Goal: Information Seeking & Learning: Learn about a topic

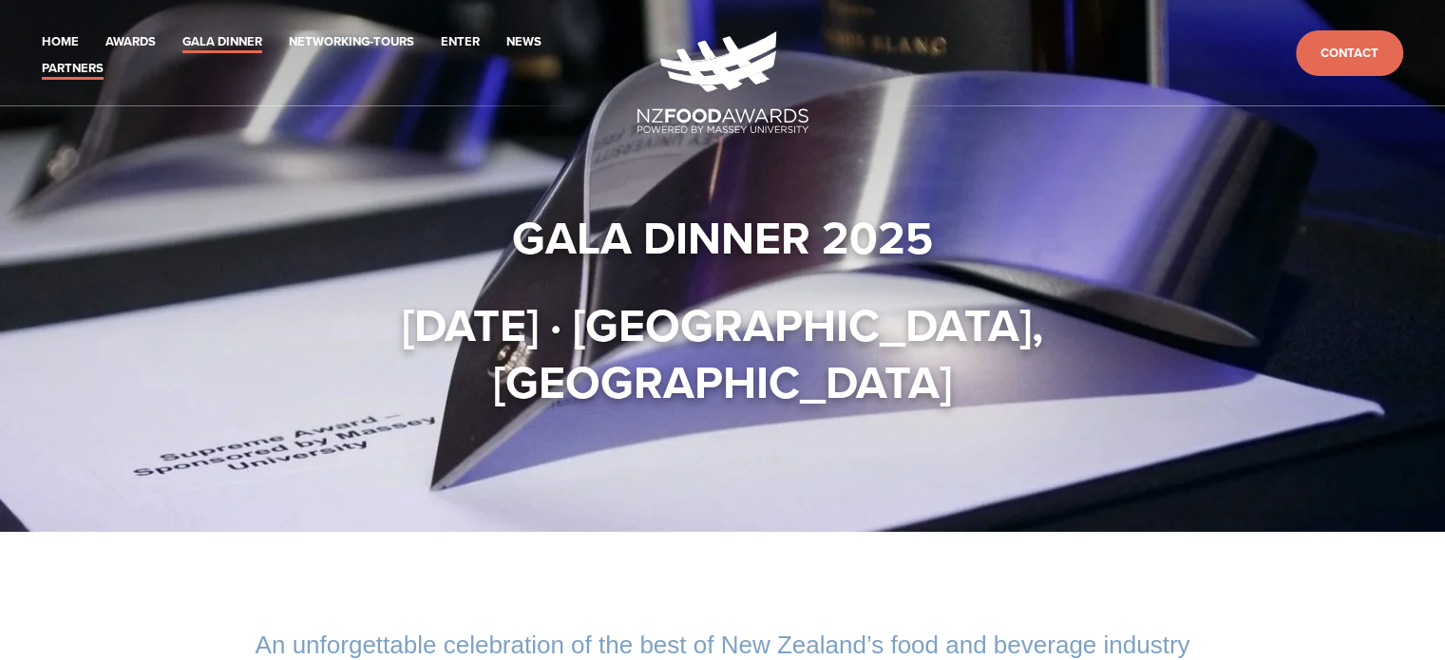
click at [69, 67] on link "Partners" at bounding box center [73, 69] width 62 height 22
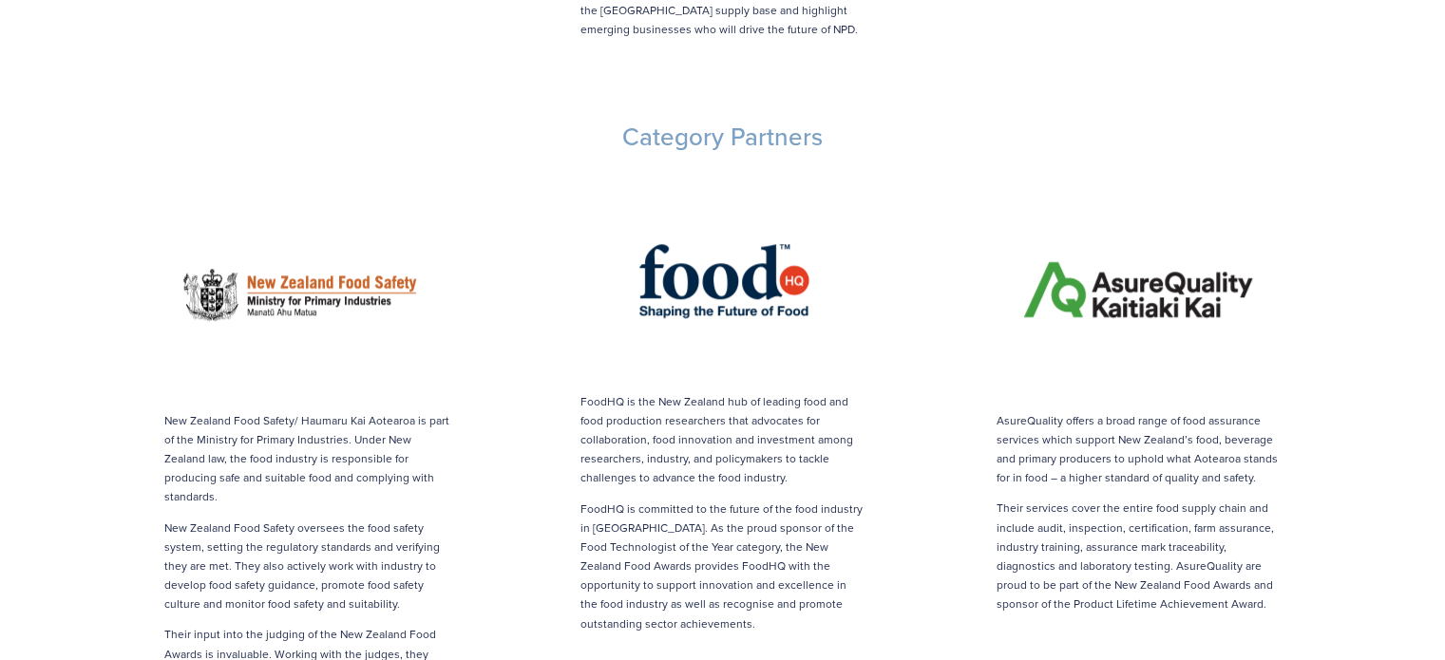
scroll to position [2090, 0]
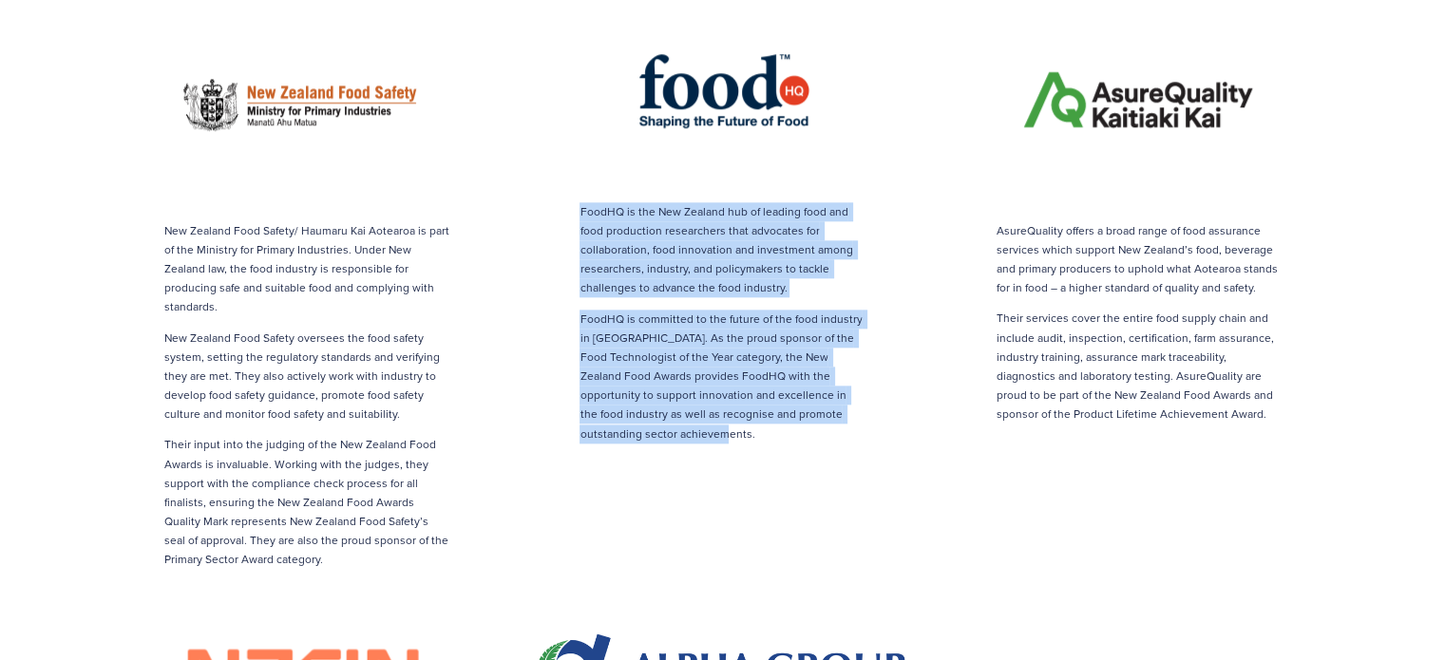
drag, startPoint x: 682, startPoint y: 391, endPoint x: 579, endPoint y: 173, distance: 241.0
click at [580, 202] on div "FoodHQ is the New Zealand hub of leading food and food production researchers t…" at bounding box center [722, 322] width 285 height 241
copy div "FoodHQ is the New Zealand hub of leading food and food production researchers t…"
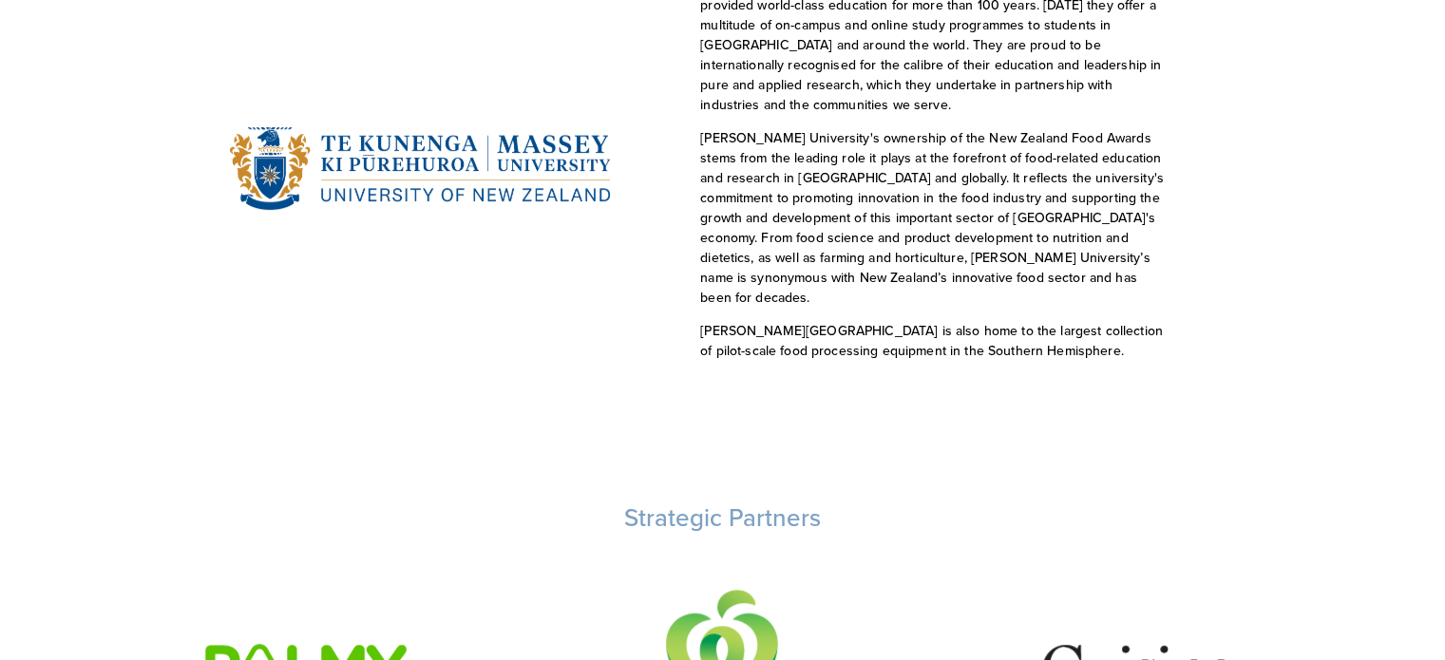
scroll to position [0, 0]
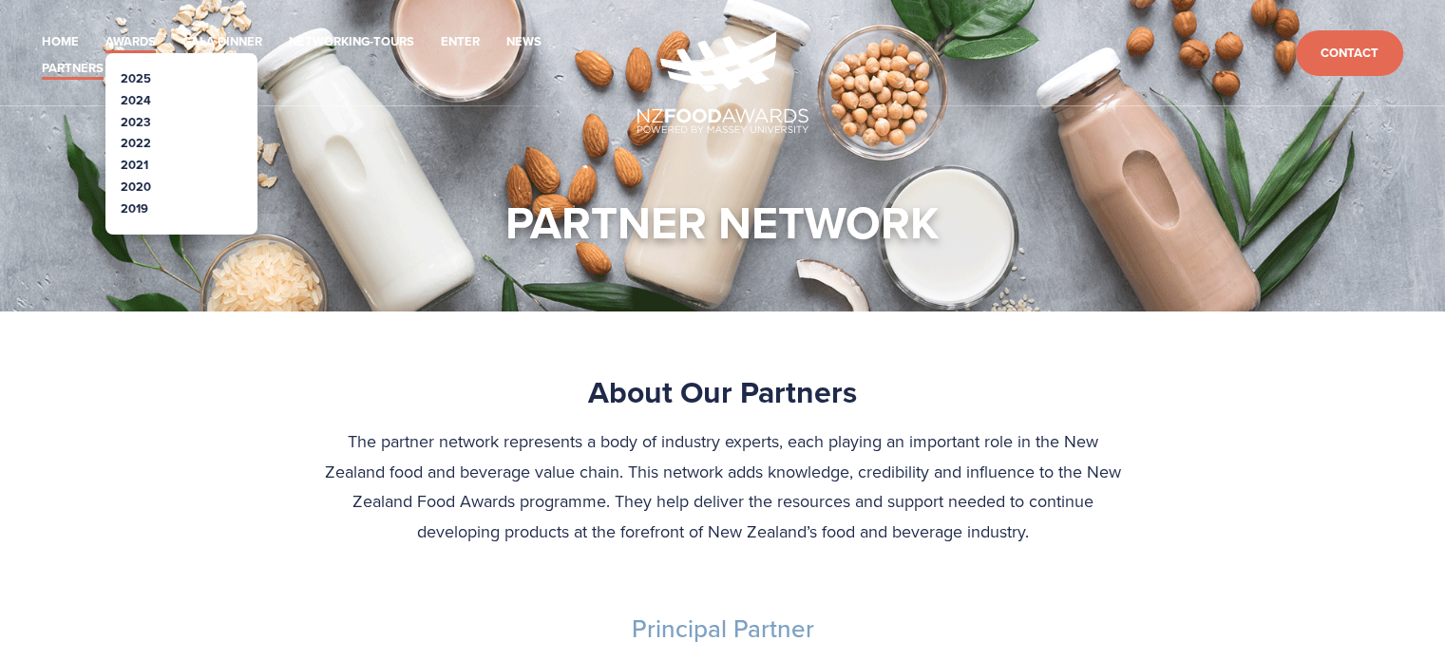
click at [120, 33] on link "Awards" at bounding box center [130, 42] width 50 height 22
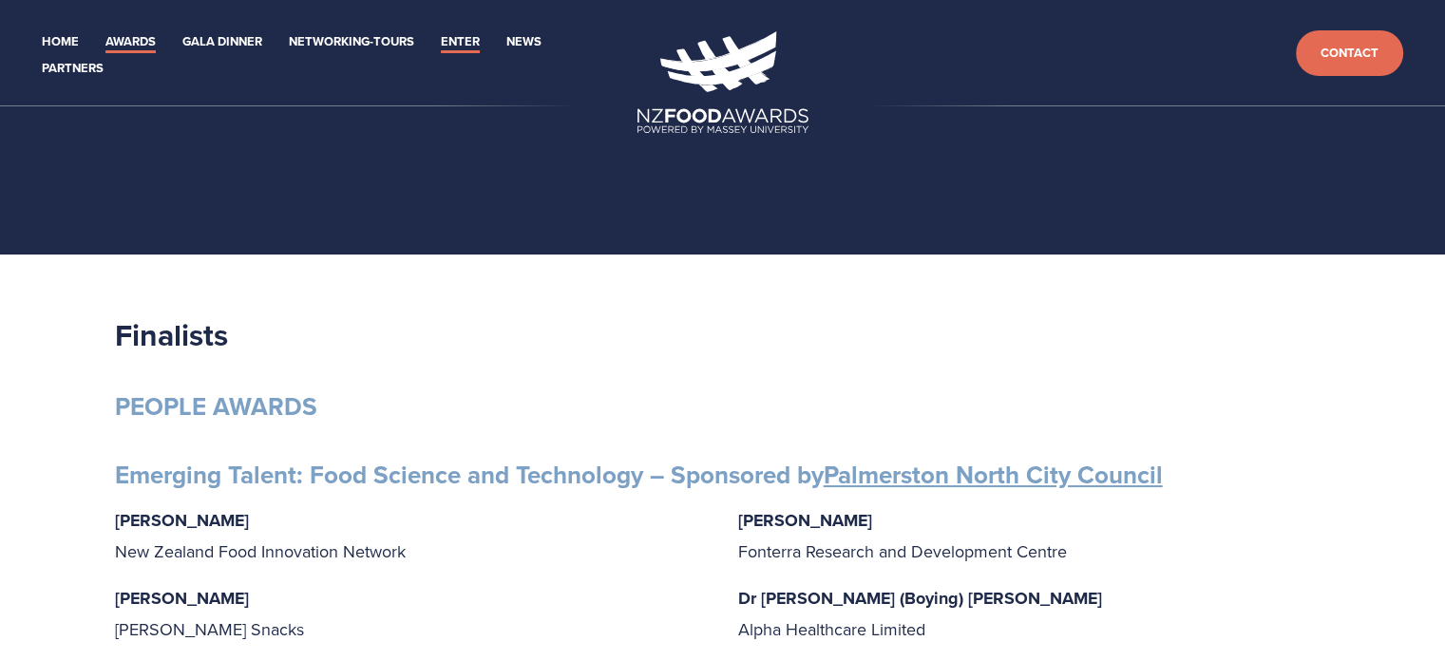
click at [465, 41] on link "Enter" at bounding box center [460, 42] width 39 height 22
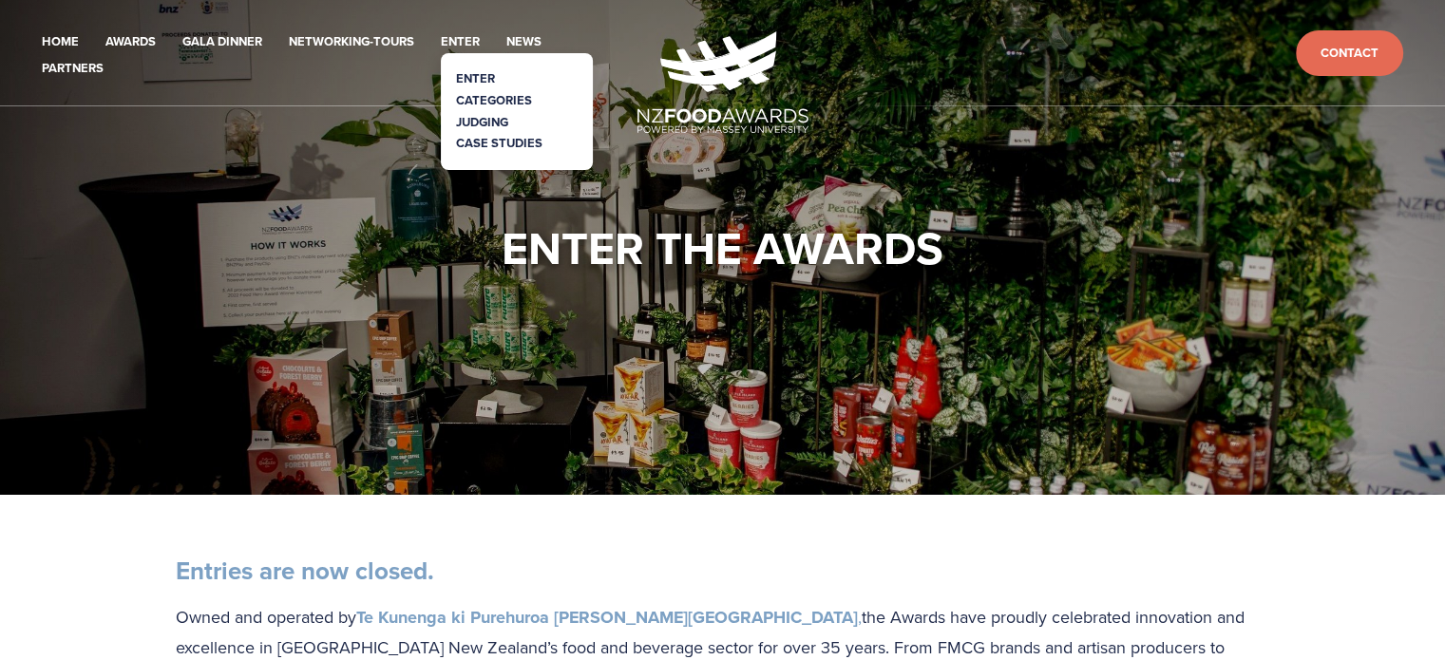
click at [481, 100] on link "Categories" at bounding box center [494, 100] width 76 height 18
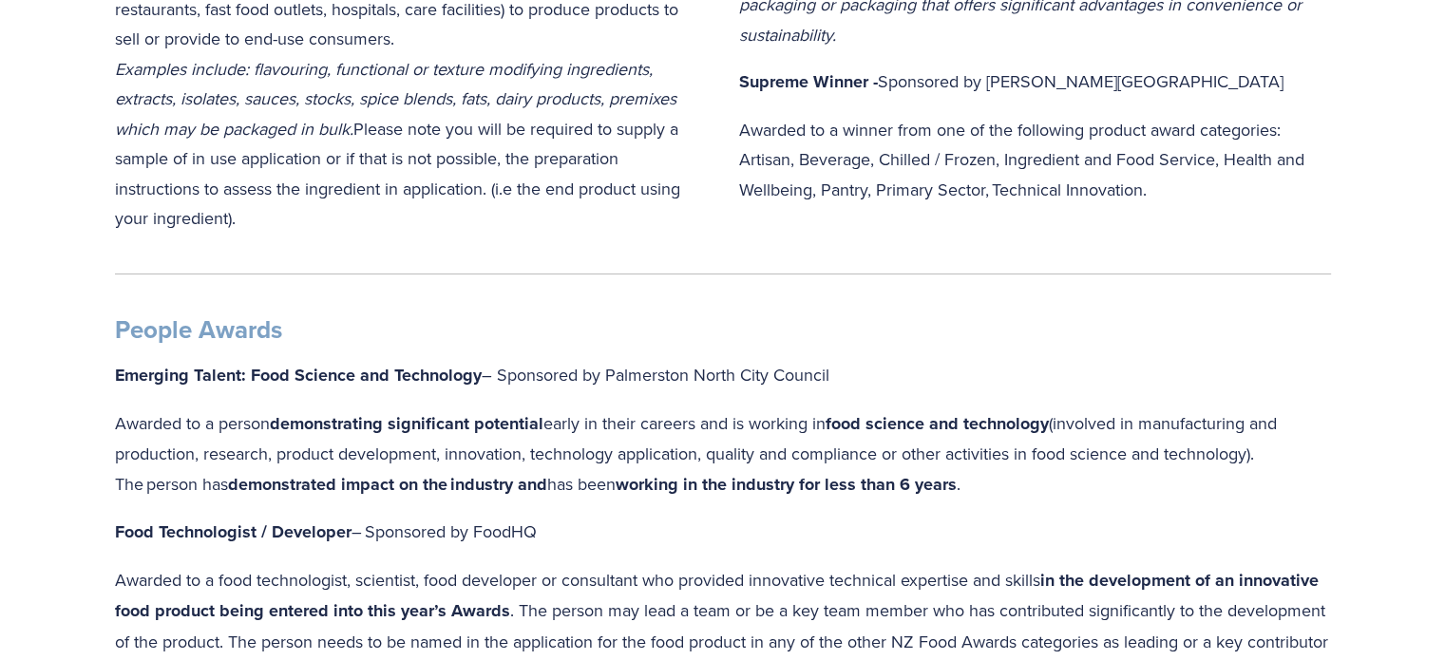
scroll to position [1900, 0]
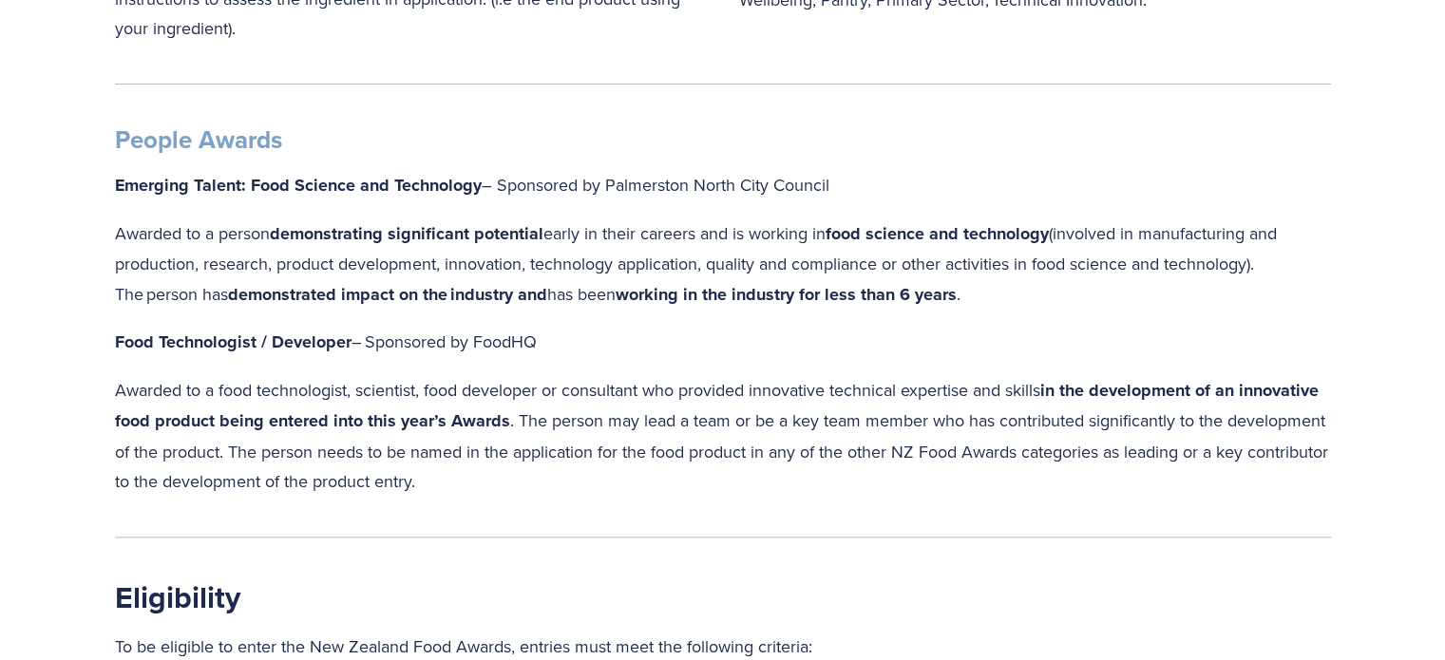
drag, startPoint x: 112, startPoint y: 337, endPoint x: 563, endPoint y: 494, distance: 476.9
click at [563, 494] on div "People Awards Emerging Talent: Food Science and Technology – Sponsored by Palme…" at bounding box center [723, 310] width 1249 height 405
copy div "Food Technologist / Developer  – Sponsored by FoodHQ Awarded to a food technolo…"
